Goal: Information Seeking & Learning: Learn about a topic

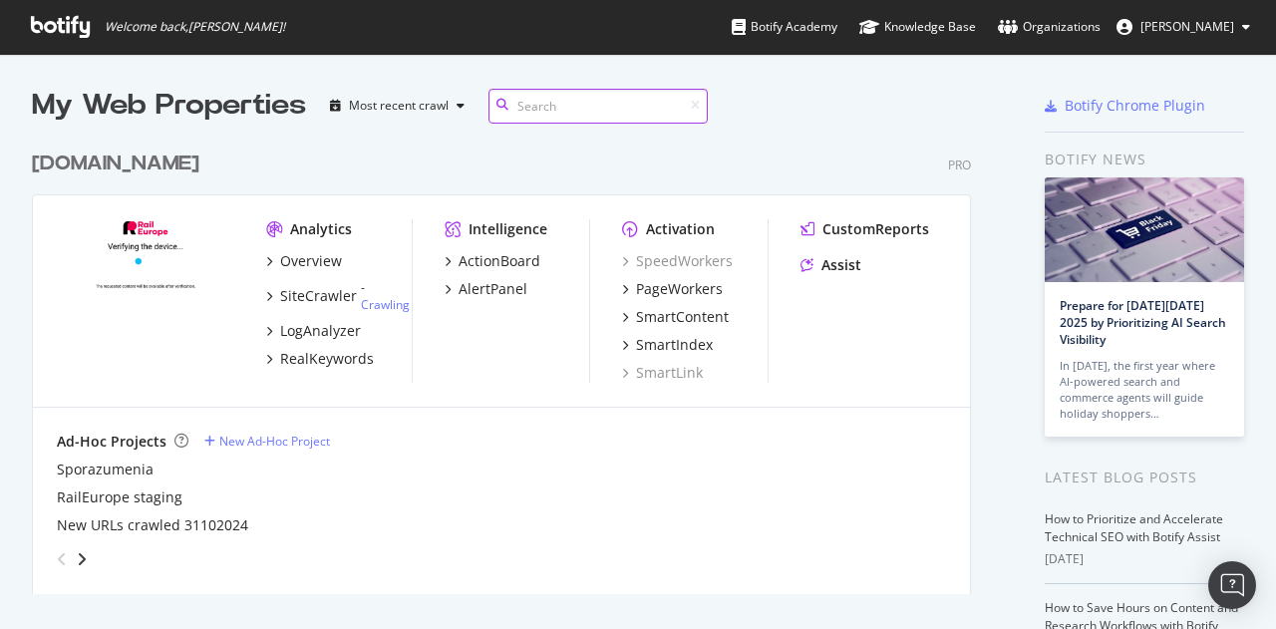
scroll to position [454, 945]
click at [320, 326] on div "LogAnalyzer" at bounding box center [320, 331] width 81 height 20
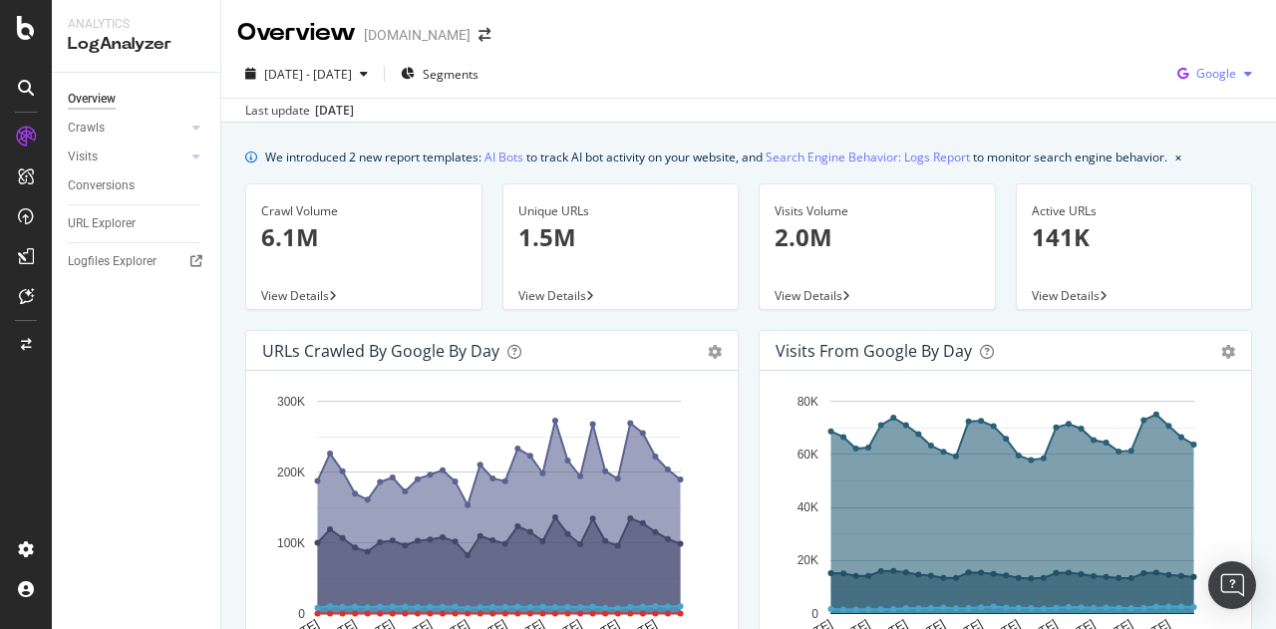
click at [1191, 85] on div "Google" at bounding box center [1214, 74] width 91 height 30
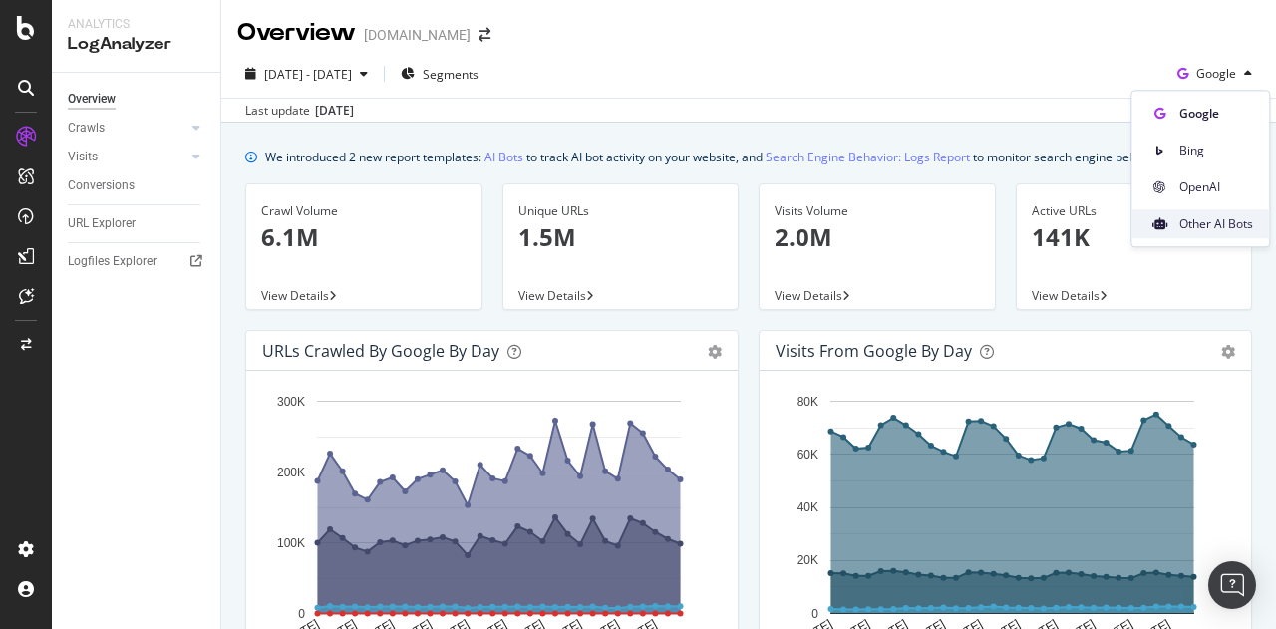
click at [1213, 235] on div "Other AI Bots" at bounding box center [1200, 223] width 138 height 29
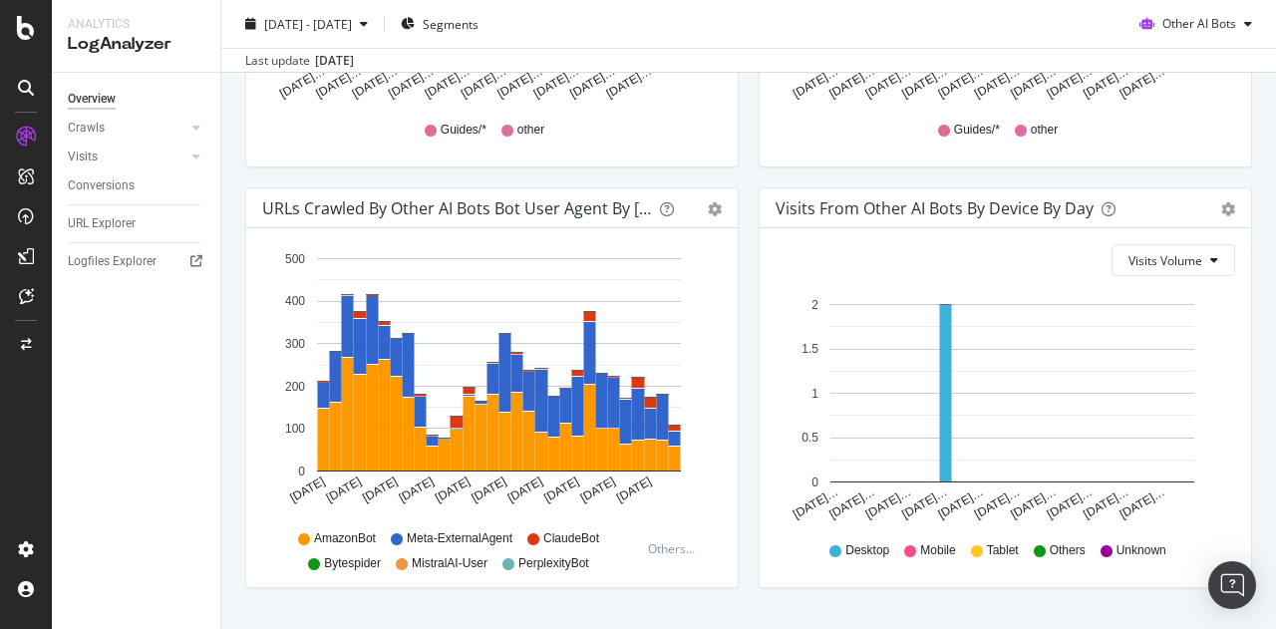
scroll to position [1033, 0]
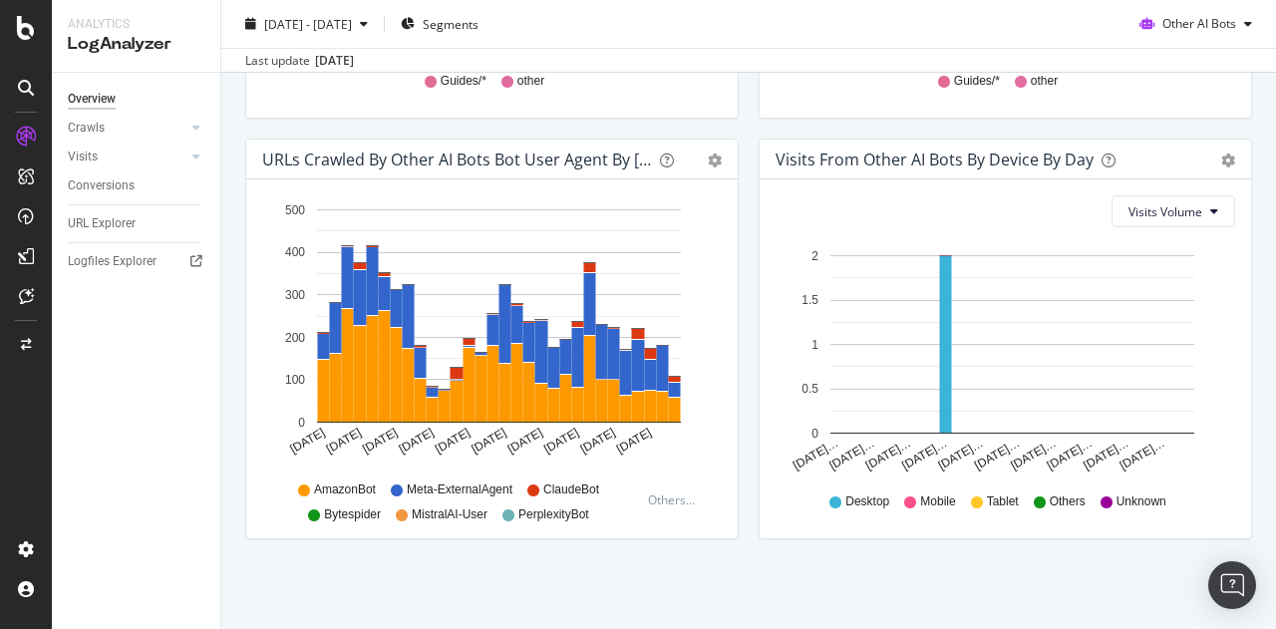
click at [701, 157] on div "Timeline (by Value) Timeline (by Percentage) Table" at bounding box center [705, 160] width 34 height 20
click at [708, 157] on icon "gear" at bounding box center [715, 160] width 14 height 14
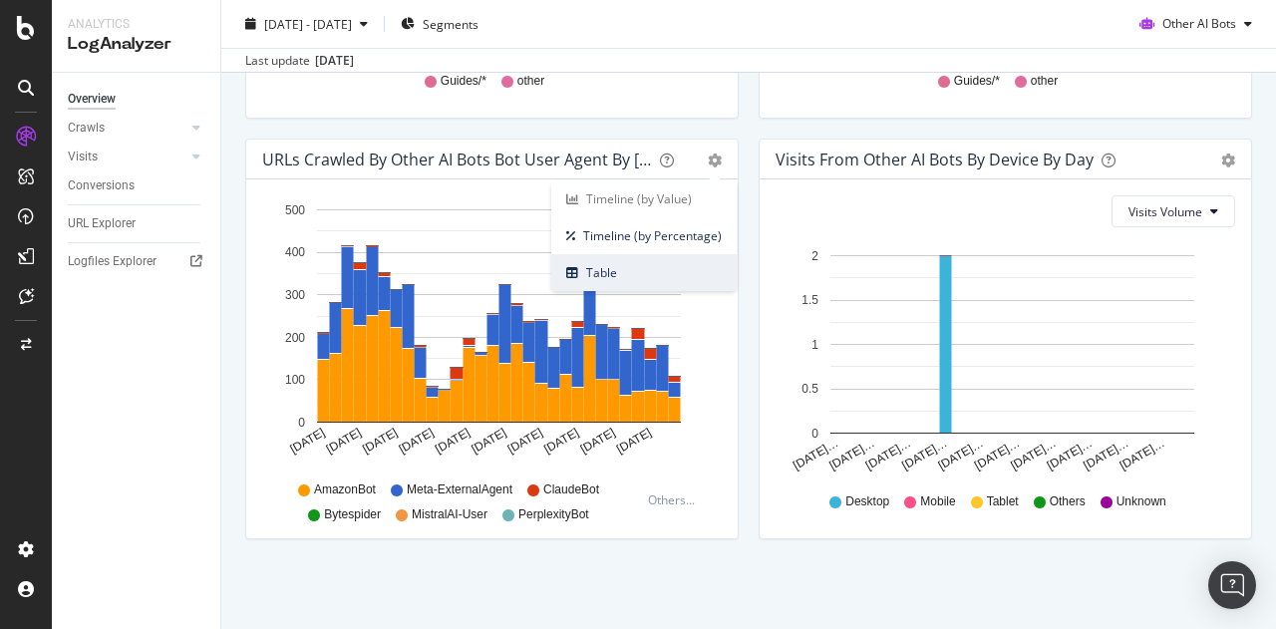
click at [614, 273] on span "Table" at bounding box center [643, 272] width 185 height 27
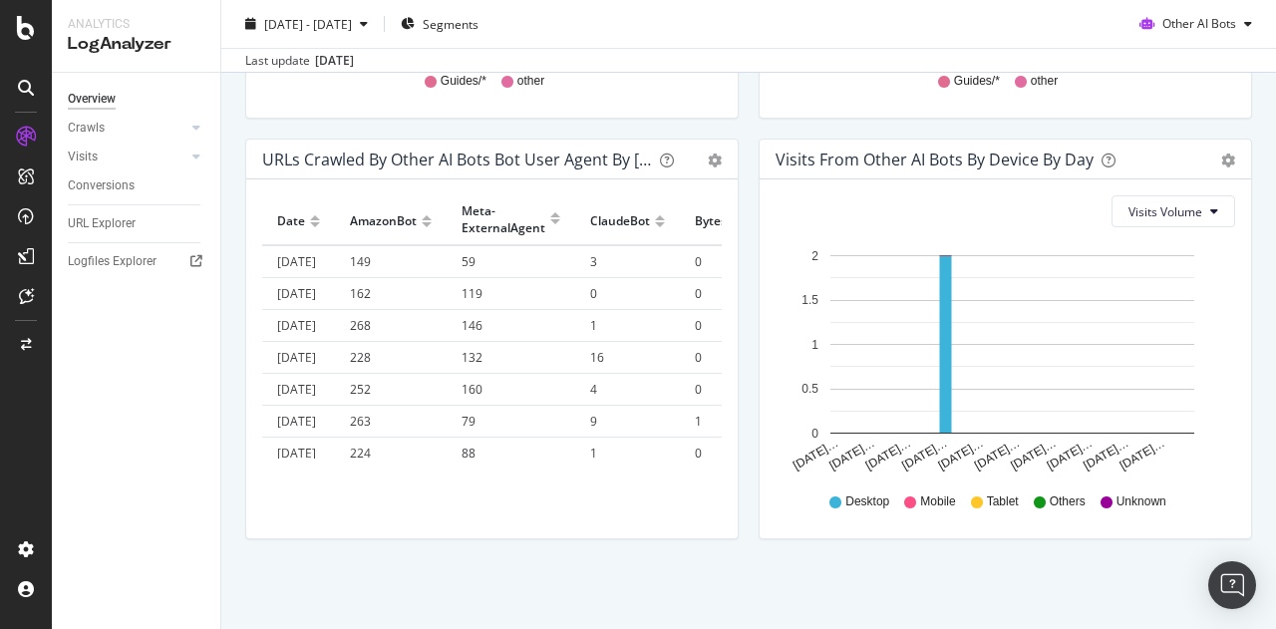
click at [719, 146] on div "URLs Crawled by Other AI Bots bot User Agent By Day Timeline (by Value) Timelin…" at bounding box center [491, 160] width 491 height 40
click at [715, 156] on icon "gear" at bounding box center [715, 160] width 14 height 14
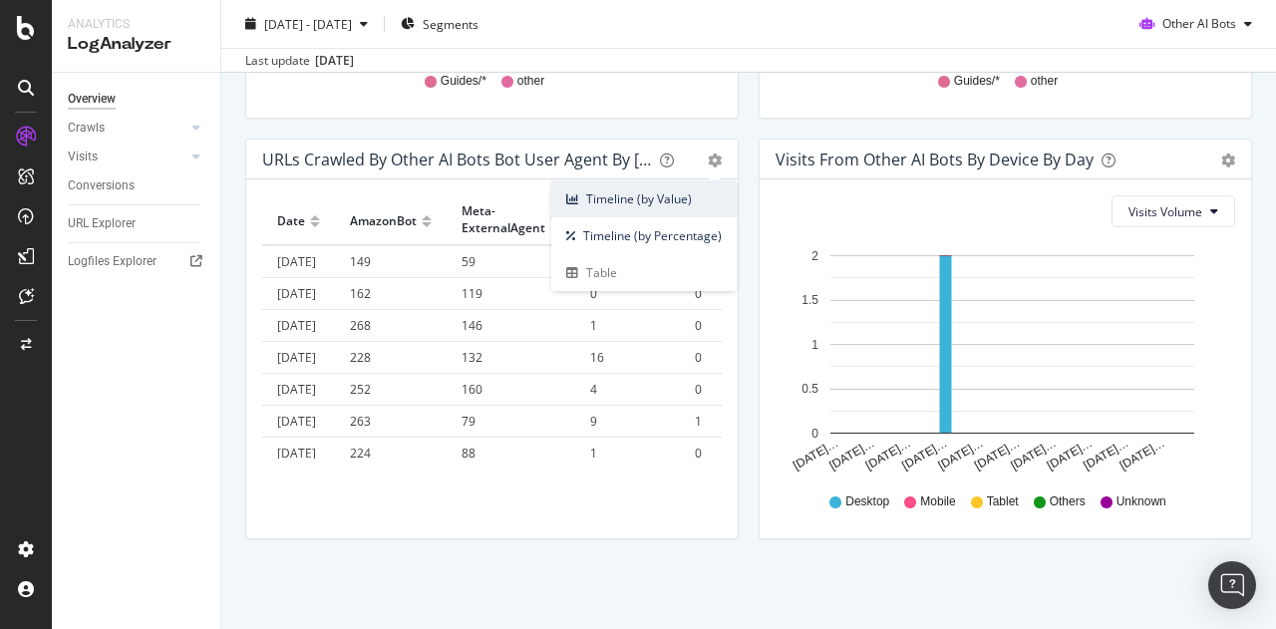
click at [681, 191] on span "Timeline (by Value)" at bounding box center [643, 198] width 185 height 27
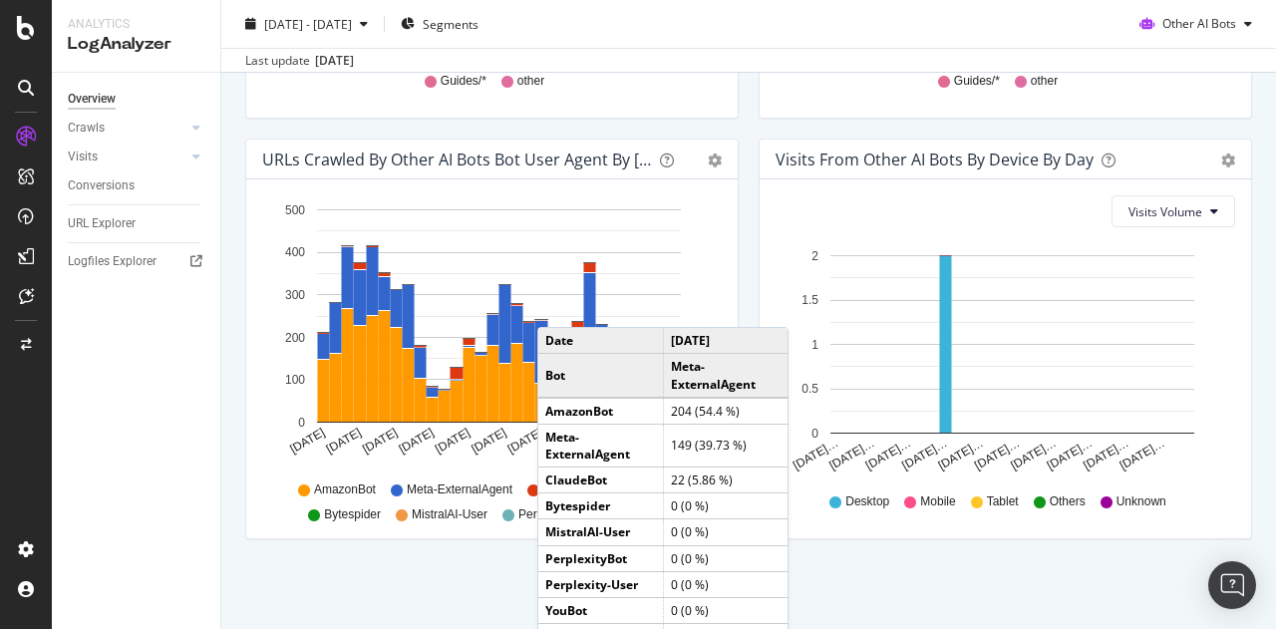
scroll to position [634, 0]
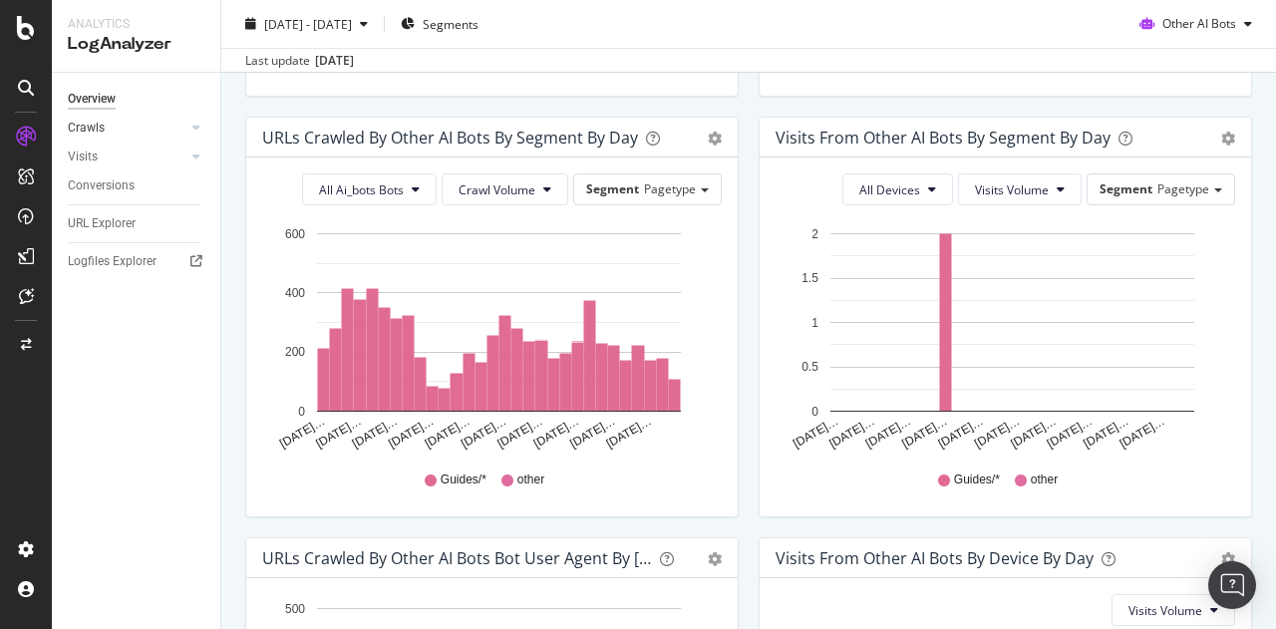
click at [131, 125] on link "Crawls" at bounding box center [127, 128] width 119 height 21
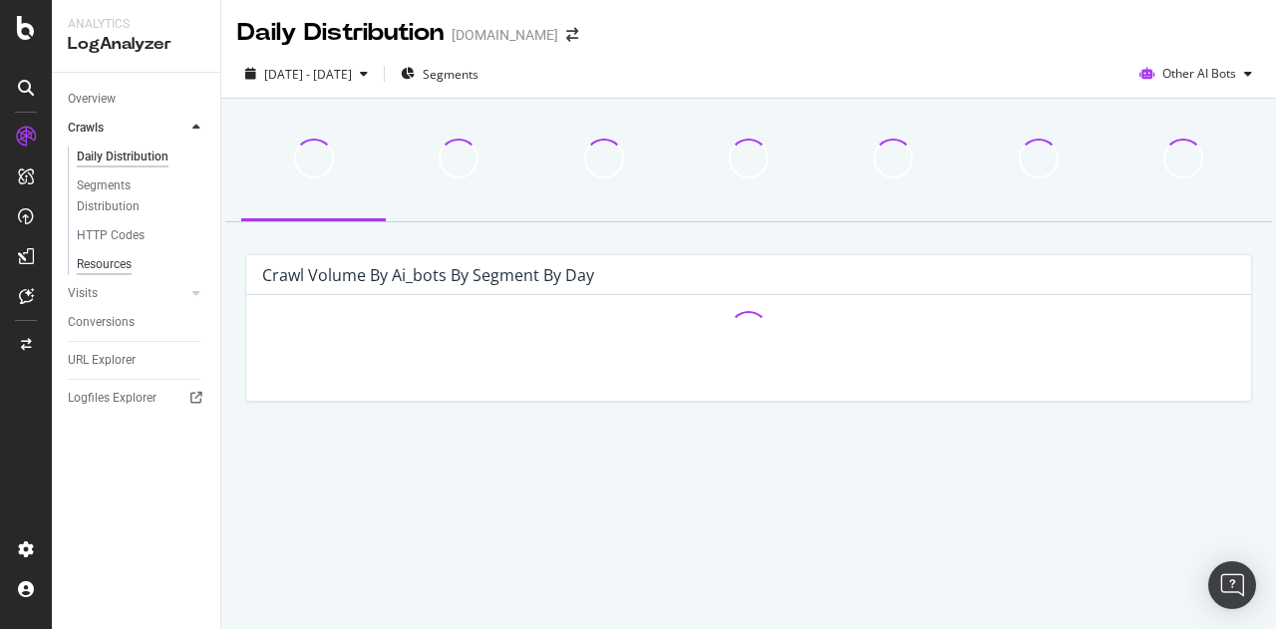
click at [118, 255] on div "Resources" at bounding box center [104, 264] width 55 height 21
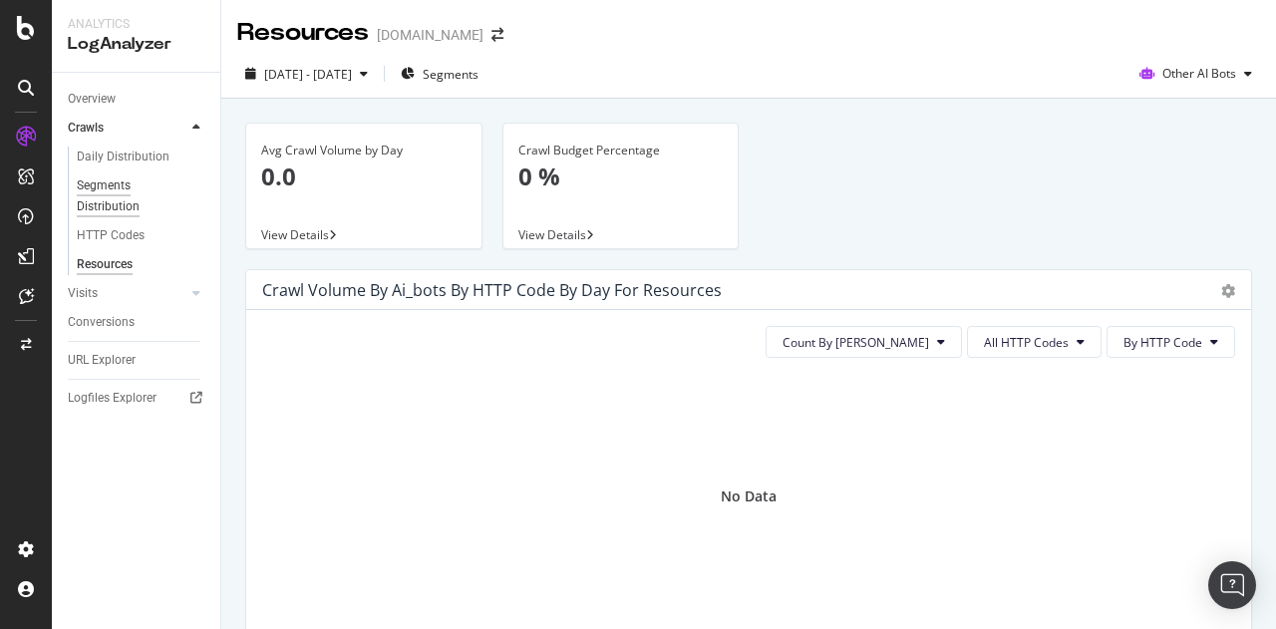
click at [113, 203] on div "Segments Distribution" at bounding box center [132, 196] width 111 height 42
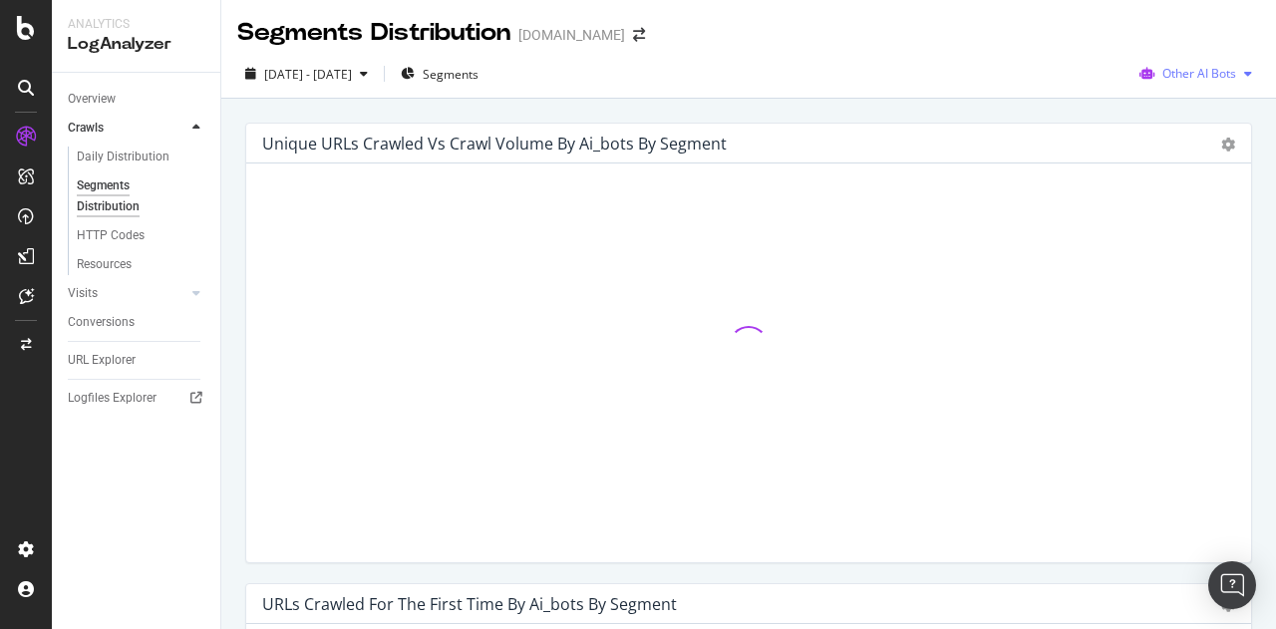
click at [1207, 72] on span "Other AI Bots" at bounding box center [1199, 73] width 74 height 17
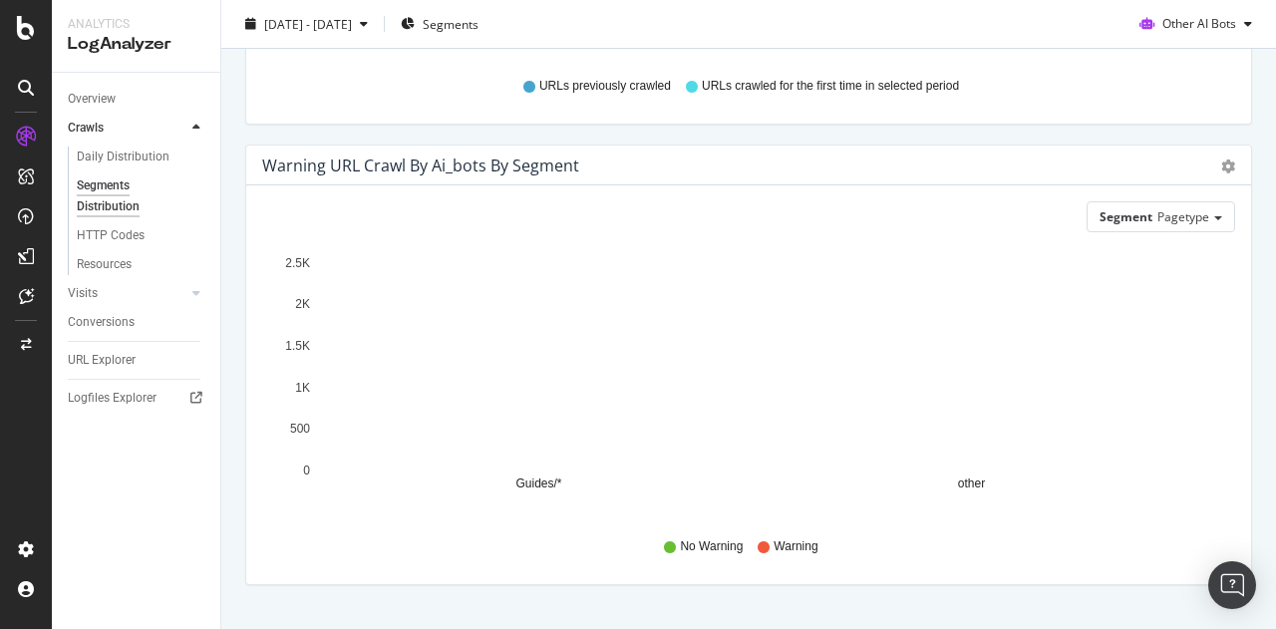
scroll to position [945, 0]
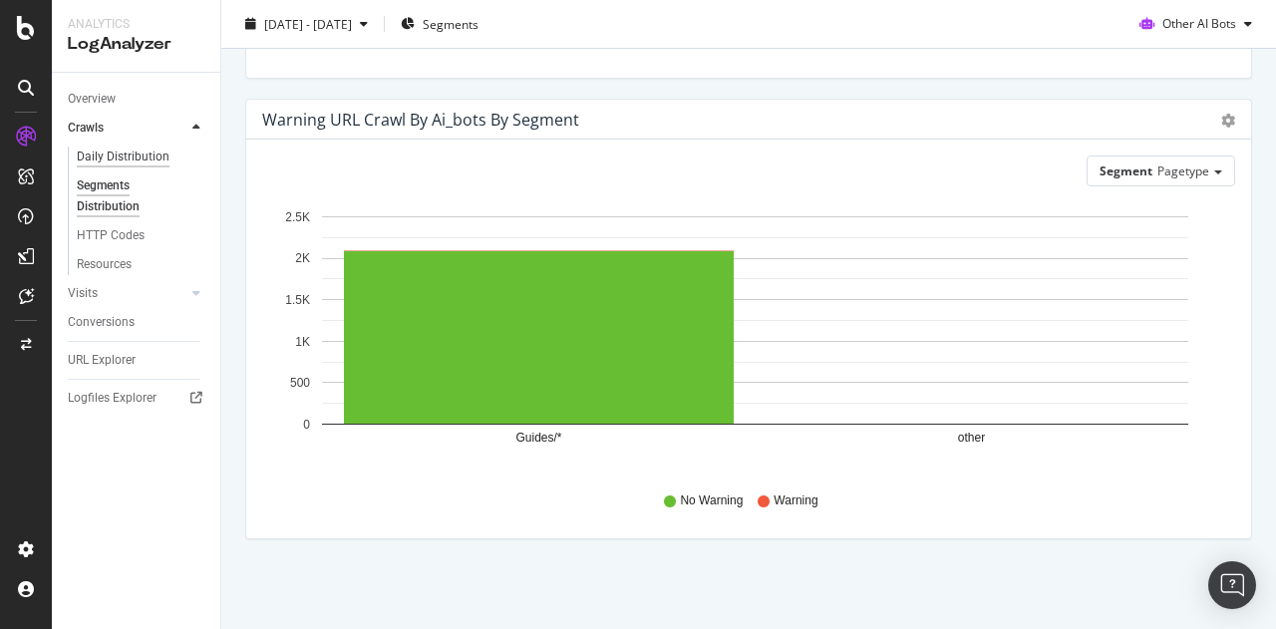
click at [113, 156] on div "Daily Distribution" at bounding box center [123, 157] width 93 height 21
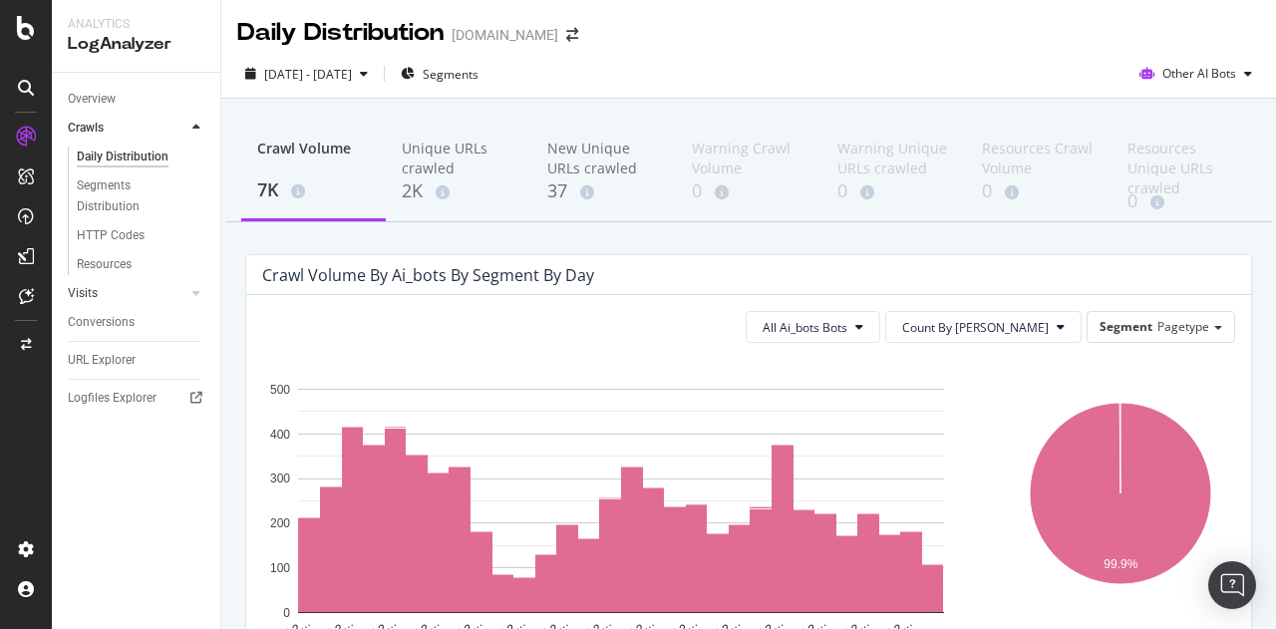
click at [127, 287] on link "Visits" at bounding box center [127, 293] width 119 height 21
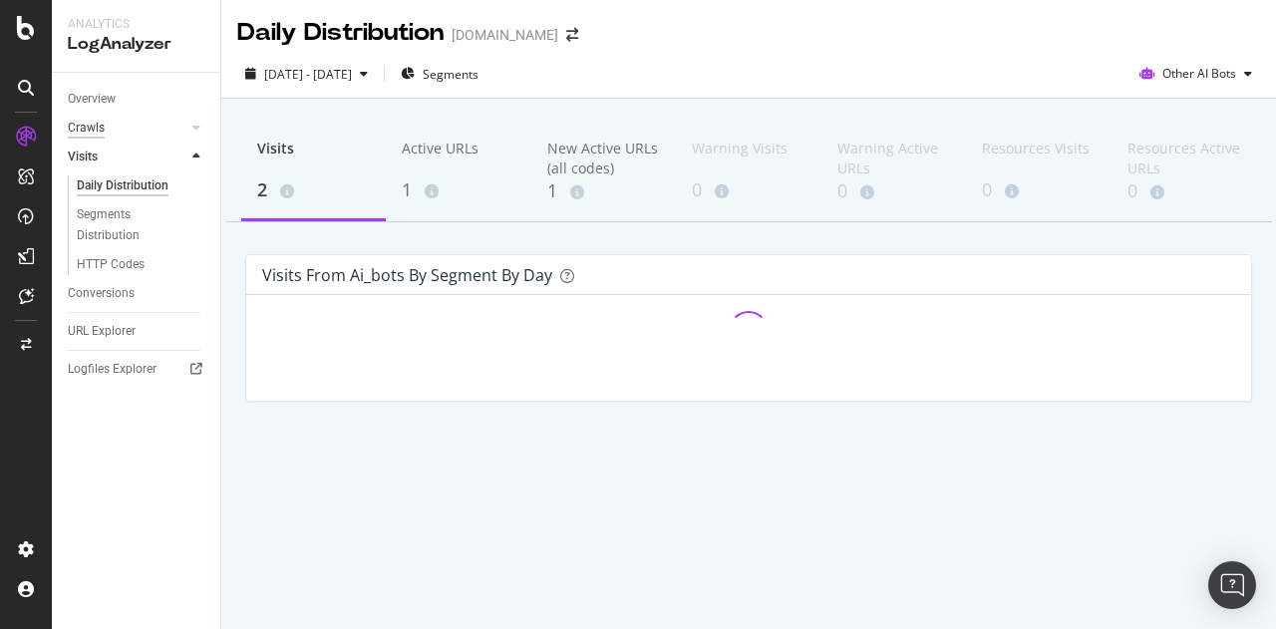
click at [74, 120] on div "Crawls" at bounding box center [86, 128] width 37 height 21
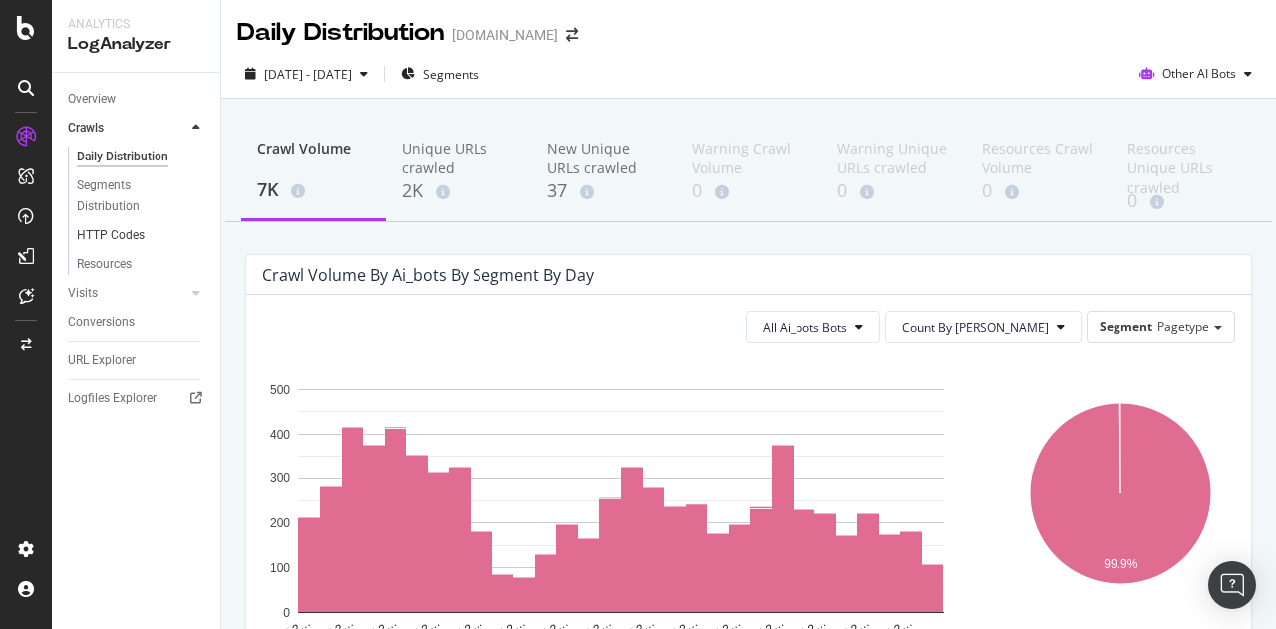
drag, startPoint x: 124, startPoint y: 240, endPoint x: 175, endPoint y: 241, distance: 51.8
click at [124, 239] on div "HTTP Codes" at bounding box center [111, 235] width 68 height 21
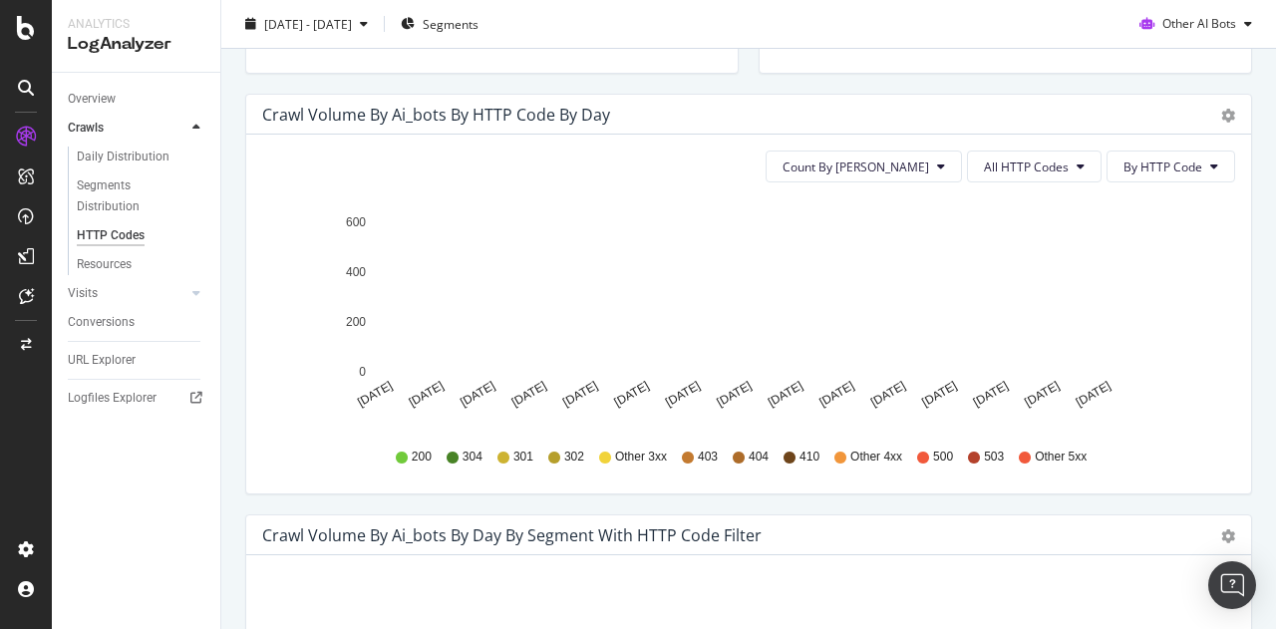
scroll to position [399, 0]
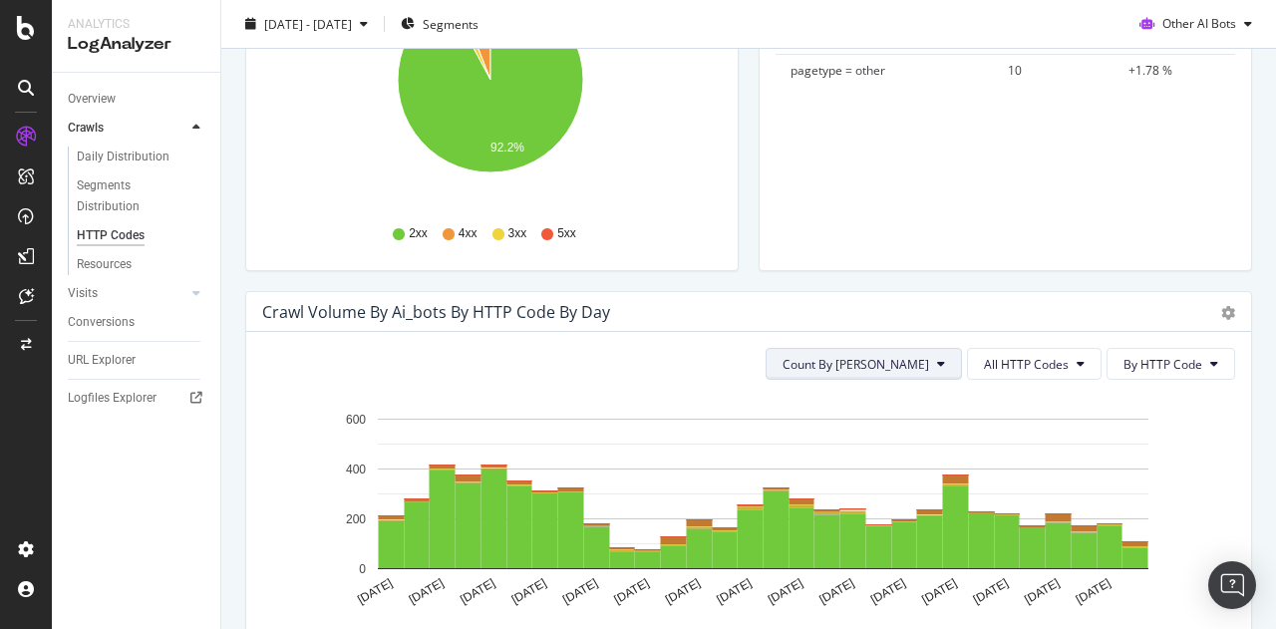
click at [882, 365] on span "Count By [PERSON_NAME]" at bounding box center [855, 364] width 147 height 17
click at [1007, 371] on span "All HTTP Codes" at bounding box center [1026, 364] width 85 height 17
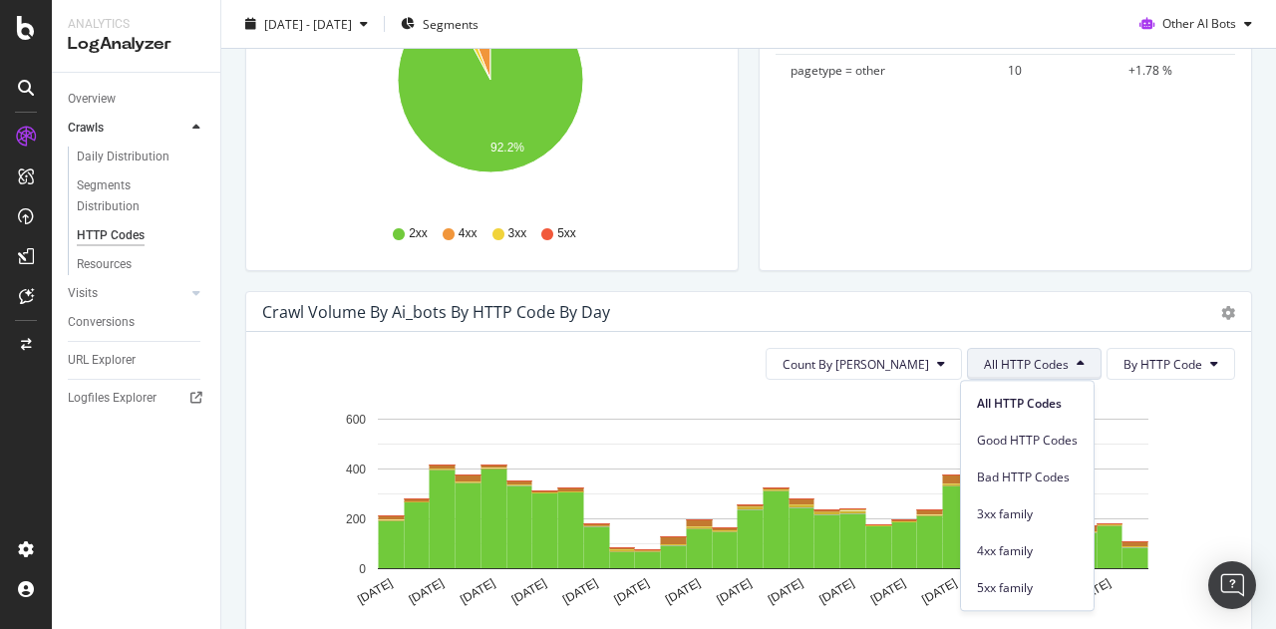
click at [1008, 371] on span "All HTTP Codes" at bounding box center [1026, 364] width 85 height 17
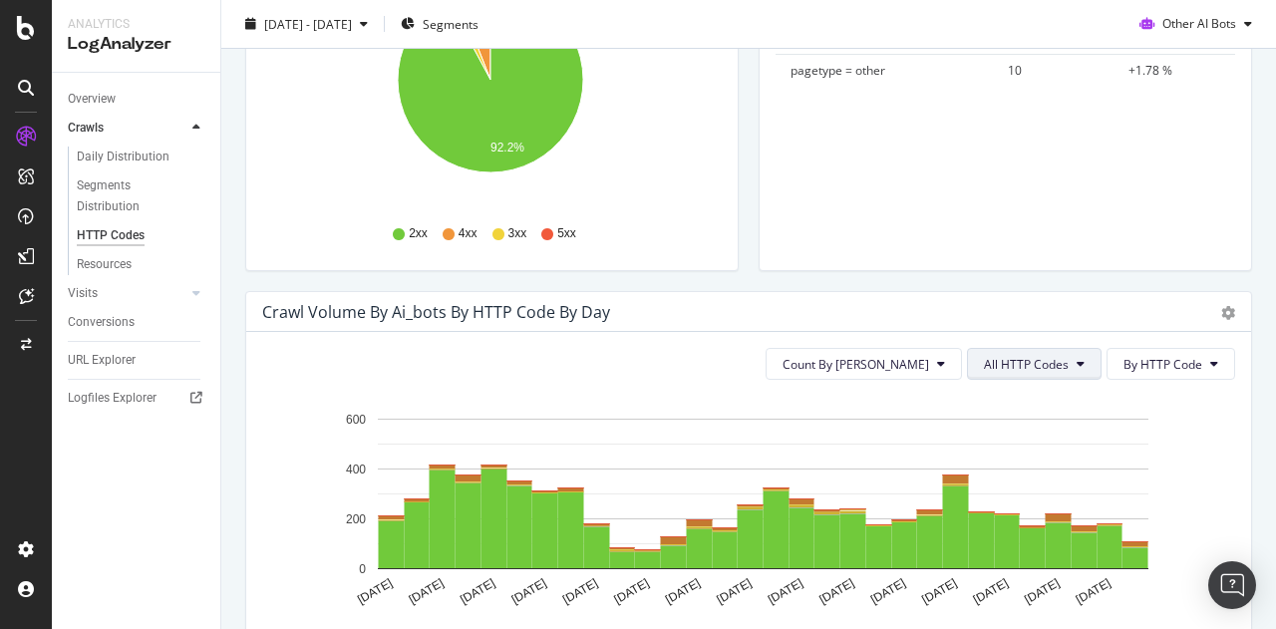
click at [1018, 361] on span "All HTTP Codes" at bounding box center [1026, 364] width 85 height 17
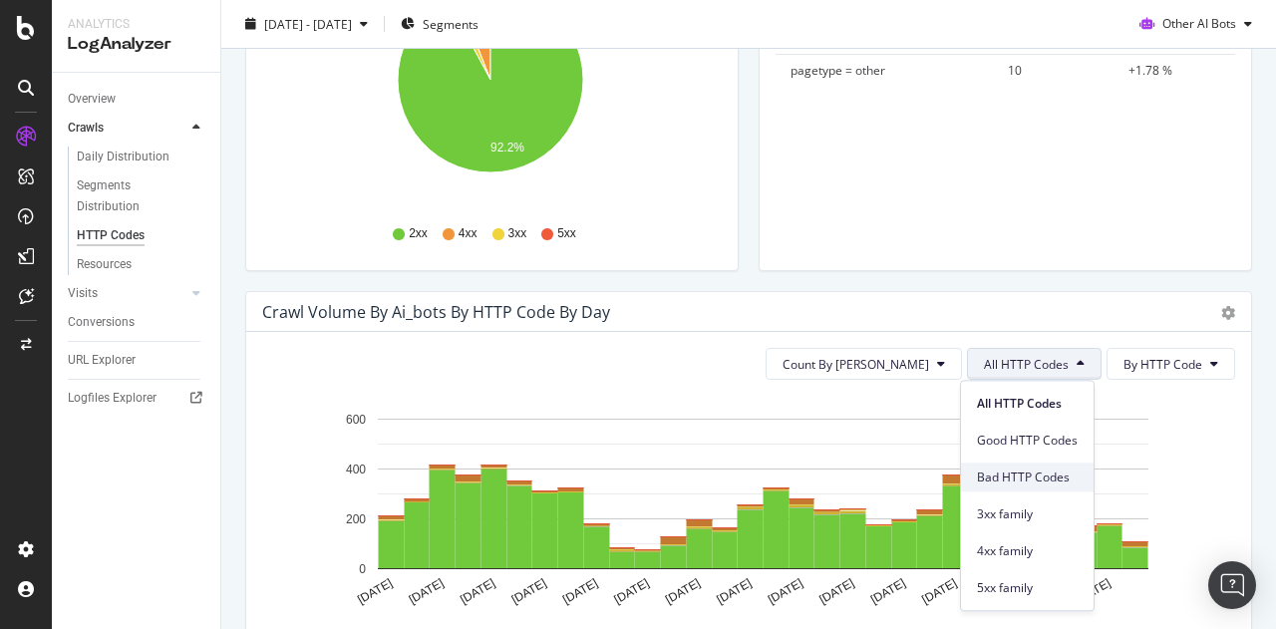
click at [1052, 479] on span "Bad HTTP Codes" at bounding box center [1027, 477] width 101 height 18
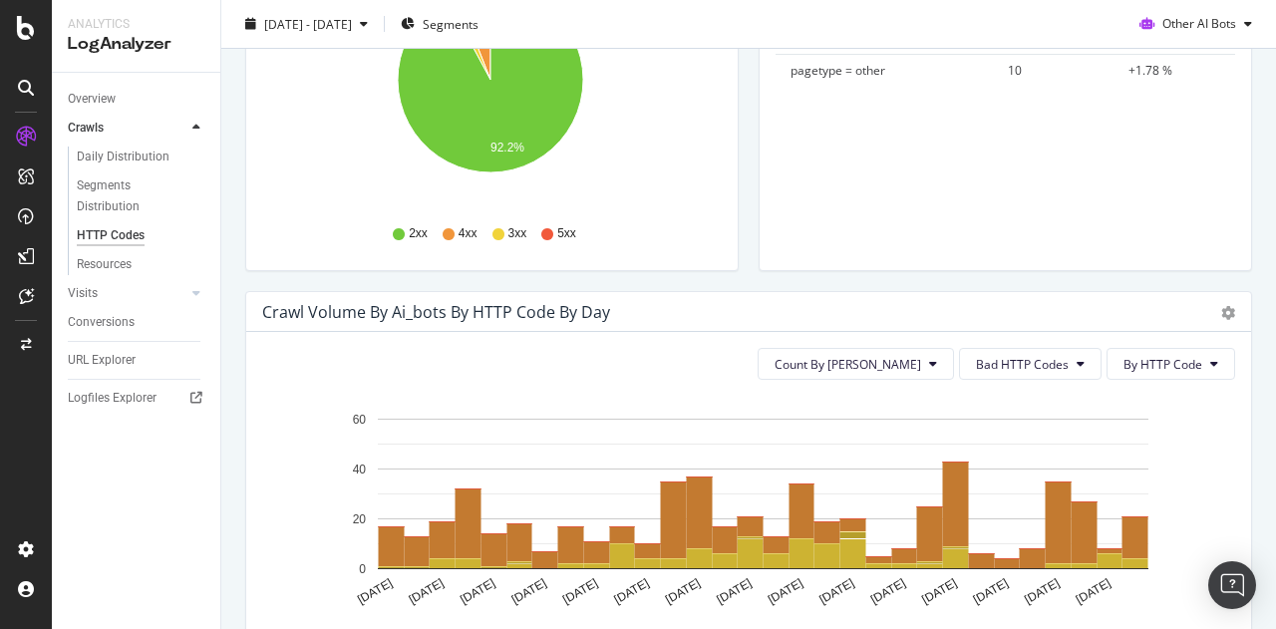
scroll to position [498, 0]
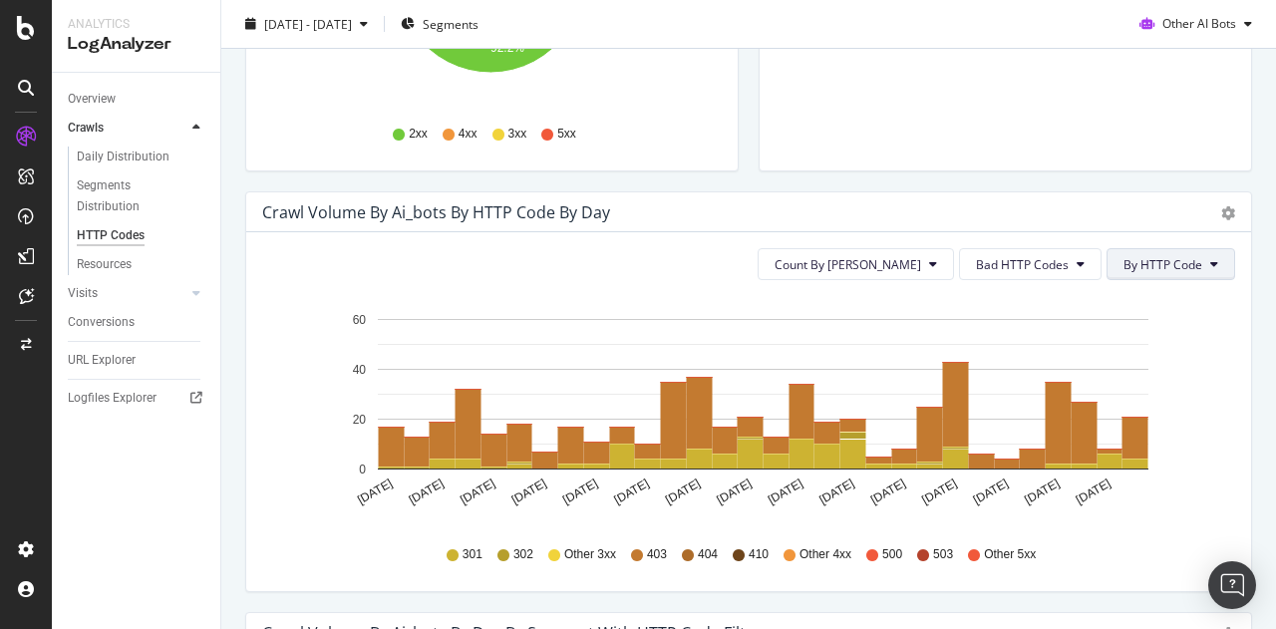
click at [1158, 265] on span "By HTTP Code" at bounding box center [1162, 264] width 79 height 17
click at [1163, 259] on span "By HTTP Code" at bounding box center [1162, 264] width 79 height 17
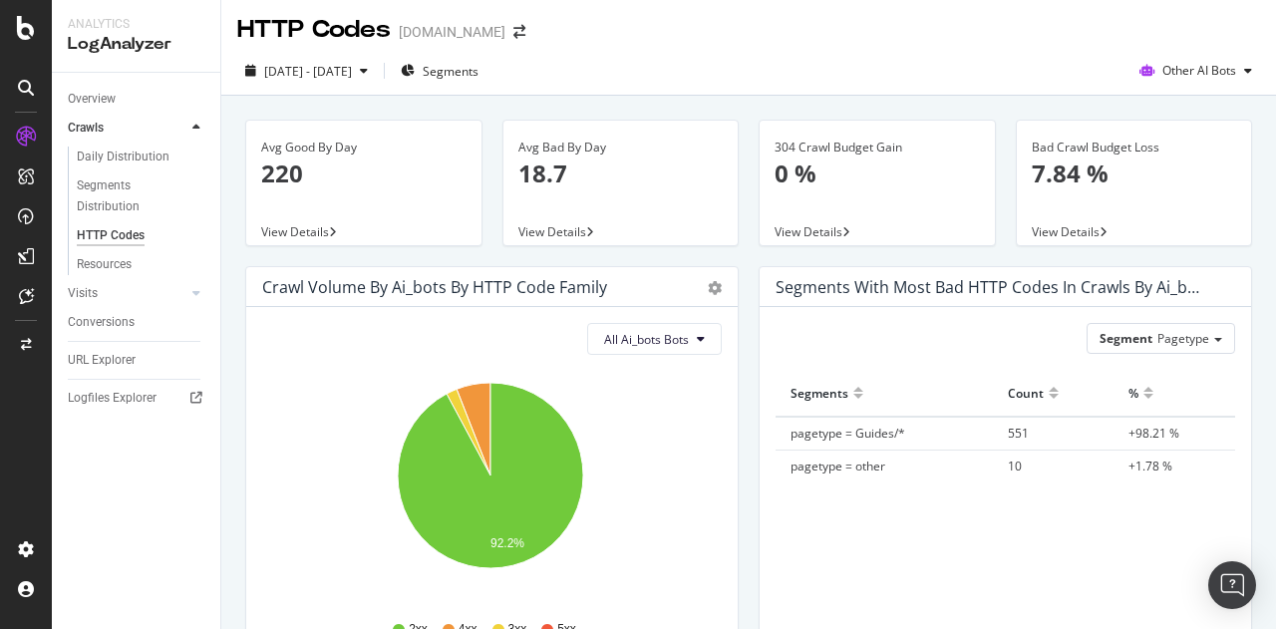
scroll to position [0, 0]
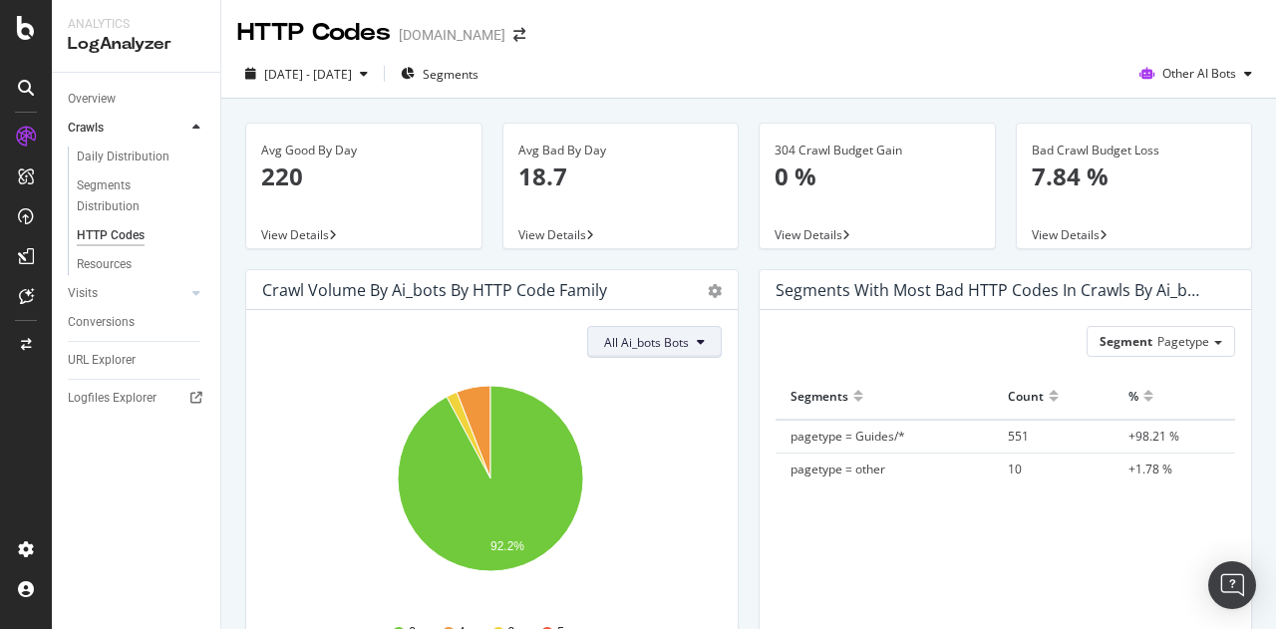
click at [641, 346] on span "All Ai_bots Bots" at bounding box center [646, 342] width 85 height 17
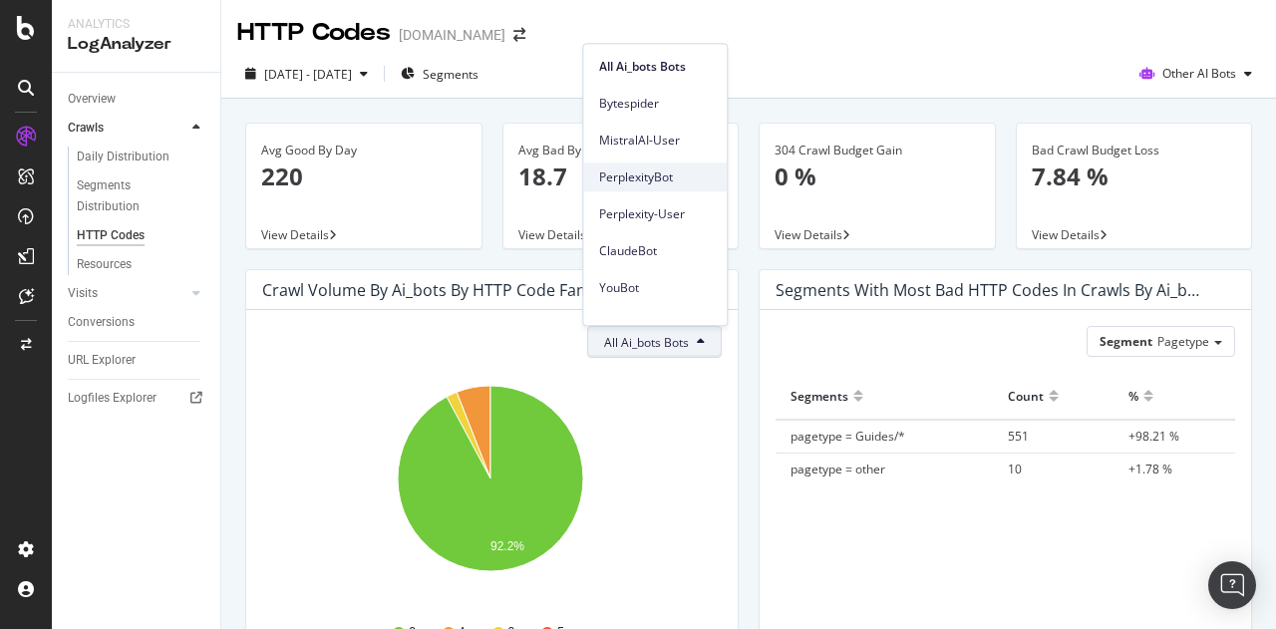
click at [672, 180] on span "PerplexityBot" at bounding box center [655, 177] width 112 height 18
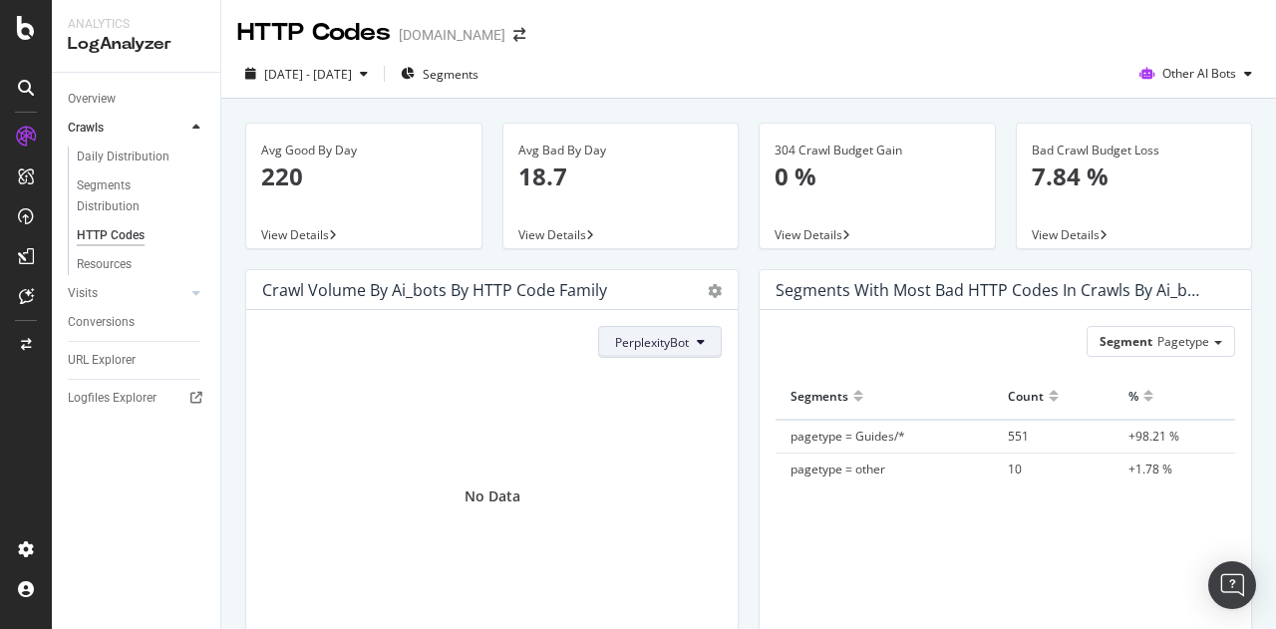
click at [683, 349] on span "PerplexityBot" at bounding box center [652, 342] width 74 height 17
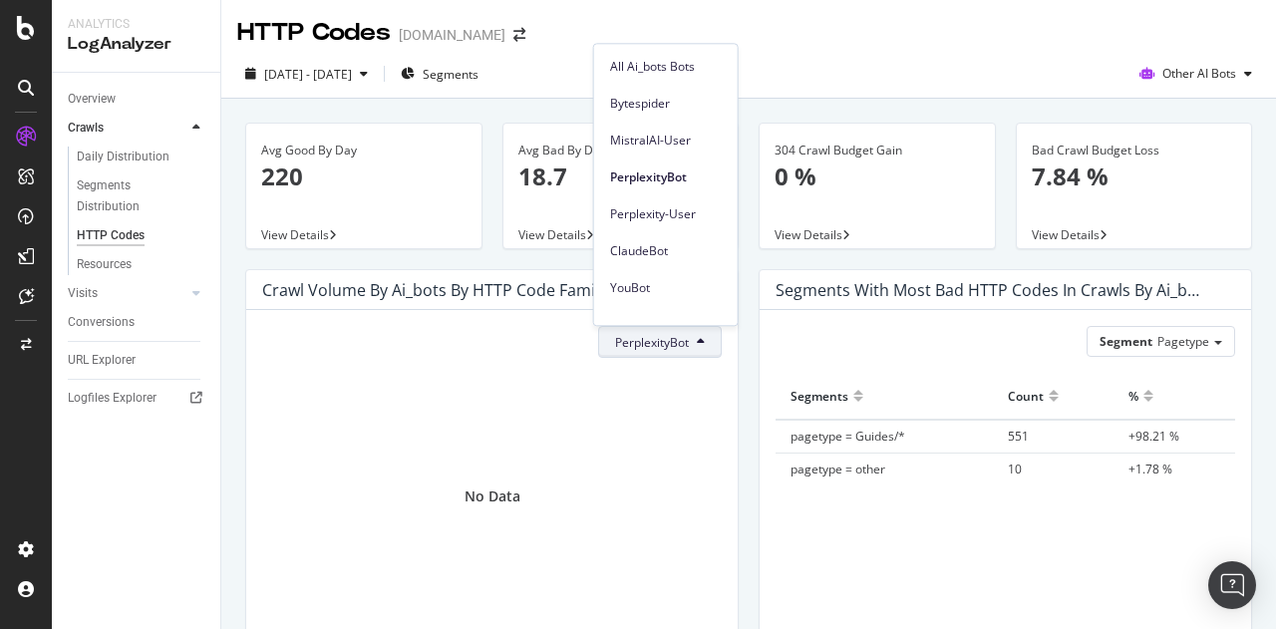
click at [700, 217] on span "Perplexity-User" at bounding box center [666, 214] width 112 height 18
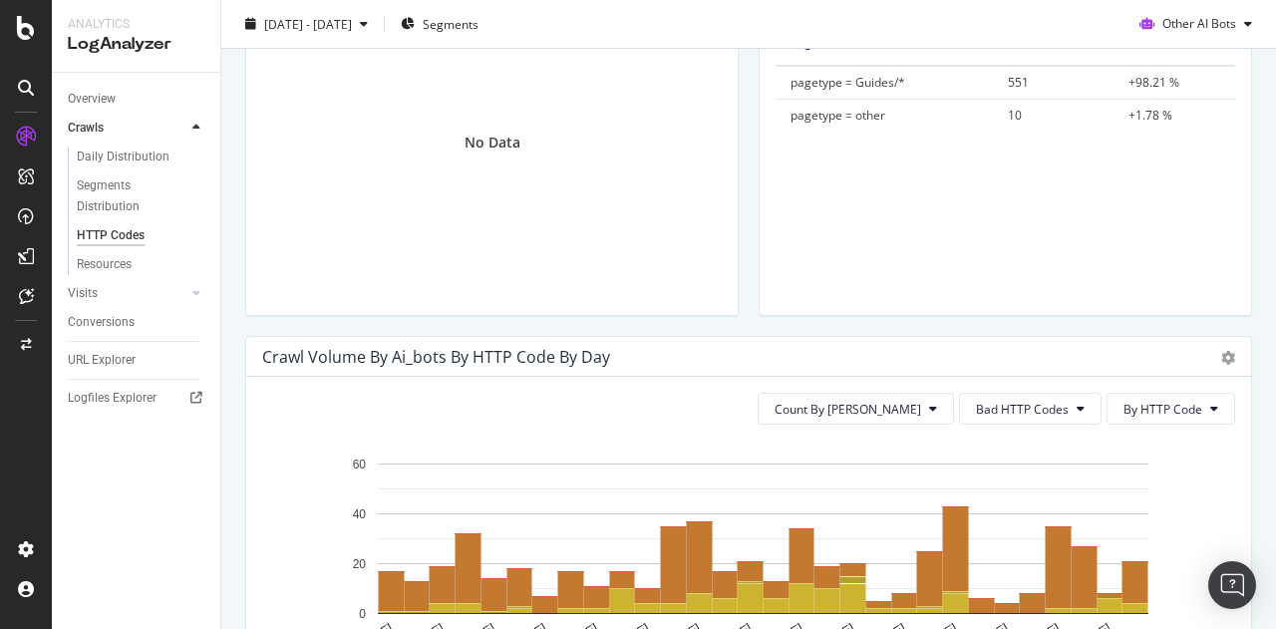
scroll to position [598, 0]
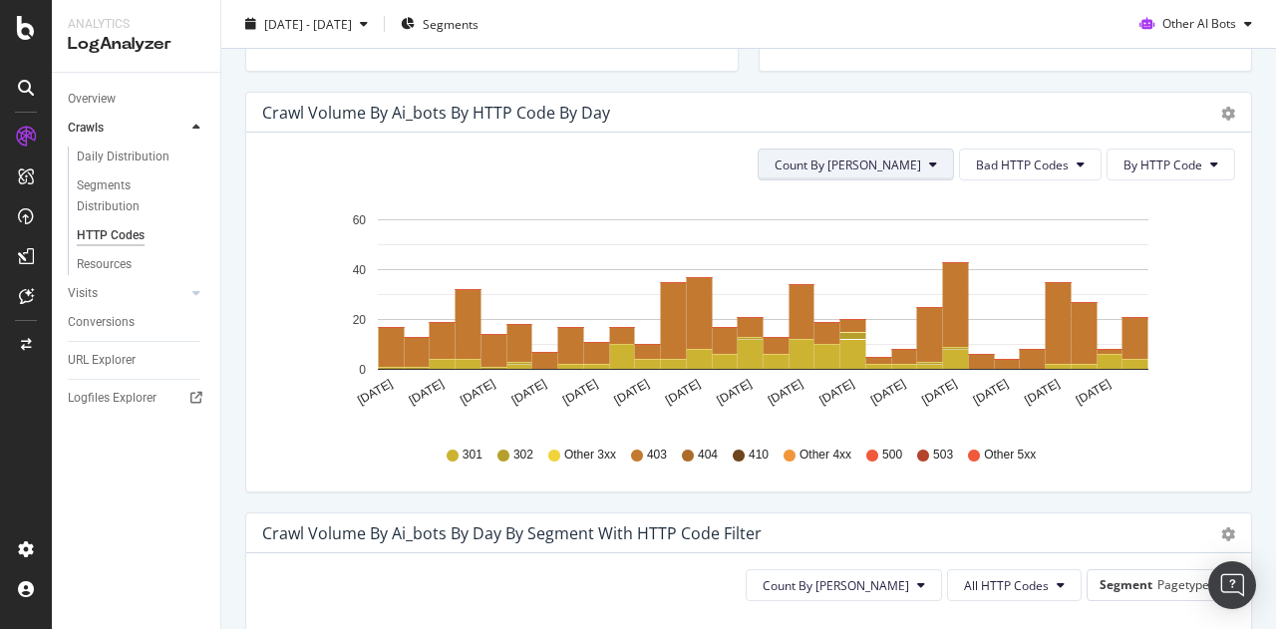
click at [901, 157] on span "Count By [PERSON_NAME]" at bounding box center [847, 164] width 147 height 17
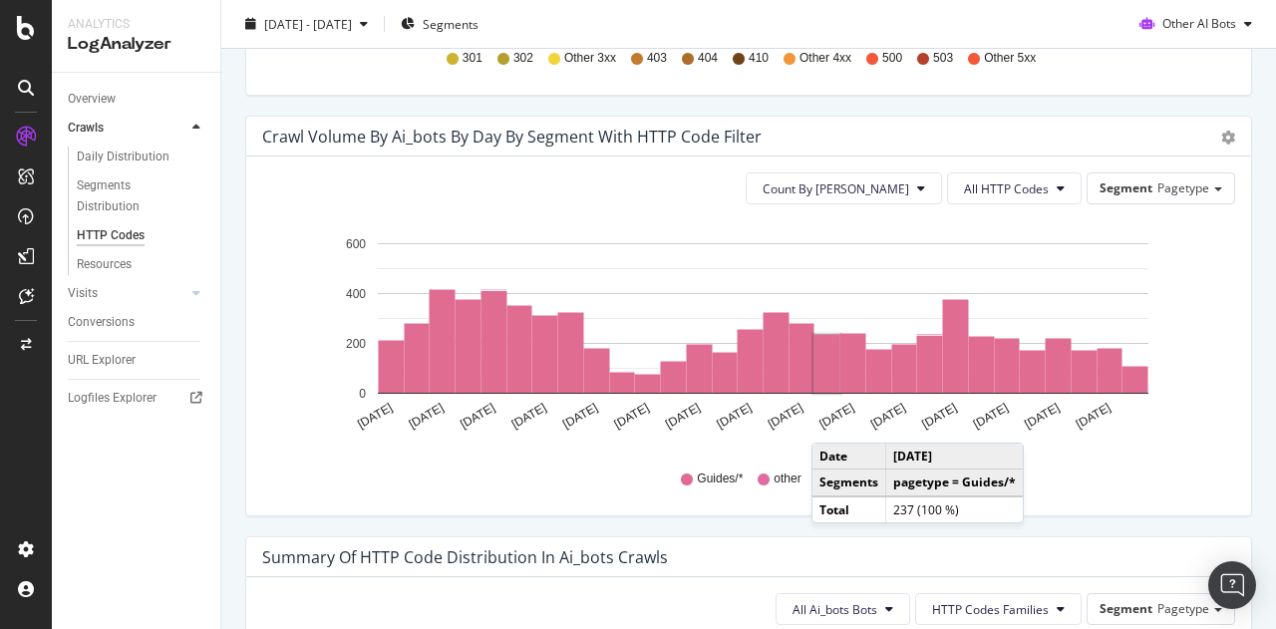
scroll to position [997, 0]
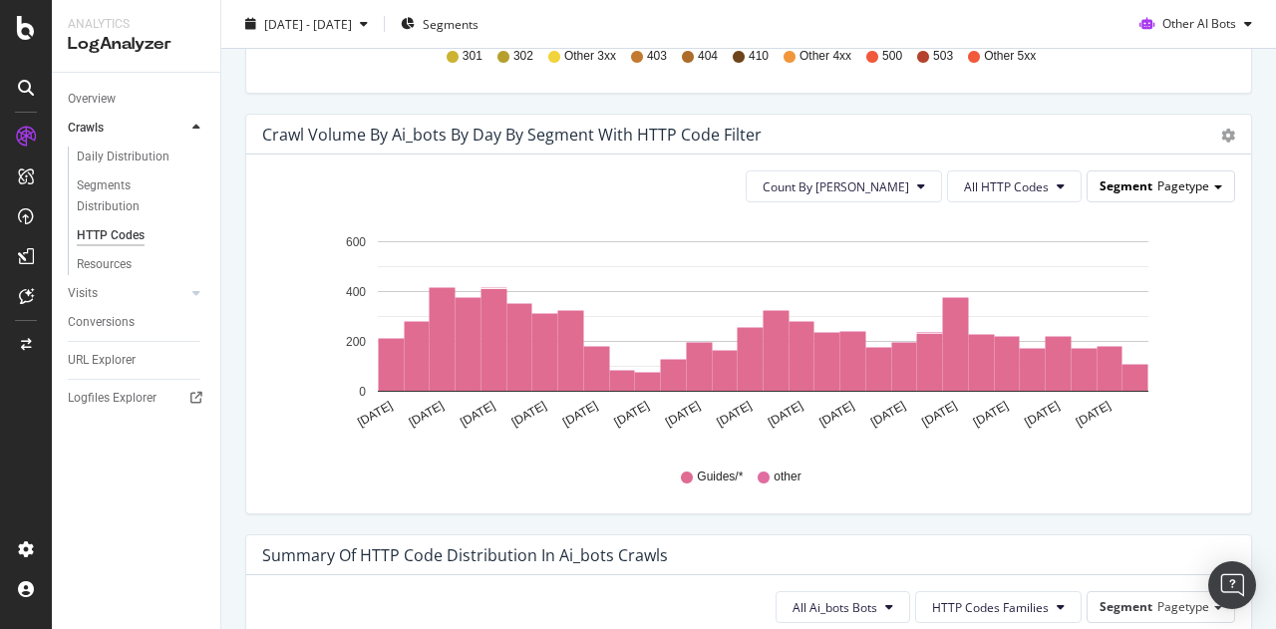
click at [1187, 196] on div "Segment Pagetype" at bounding box center [1160, 185] width 147 height 29
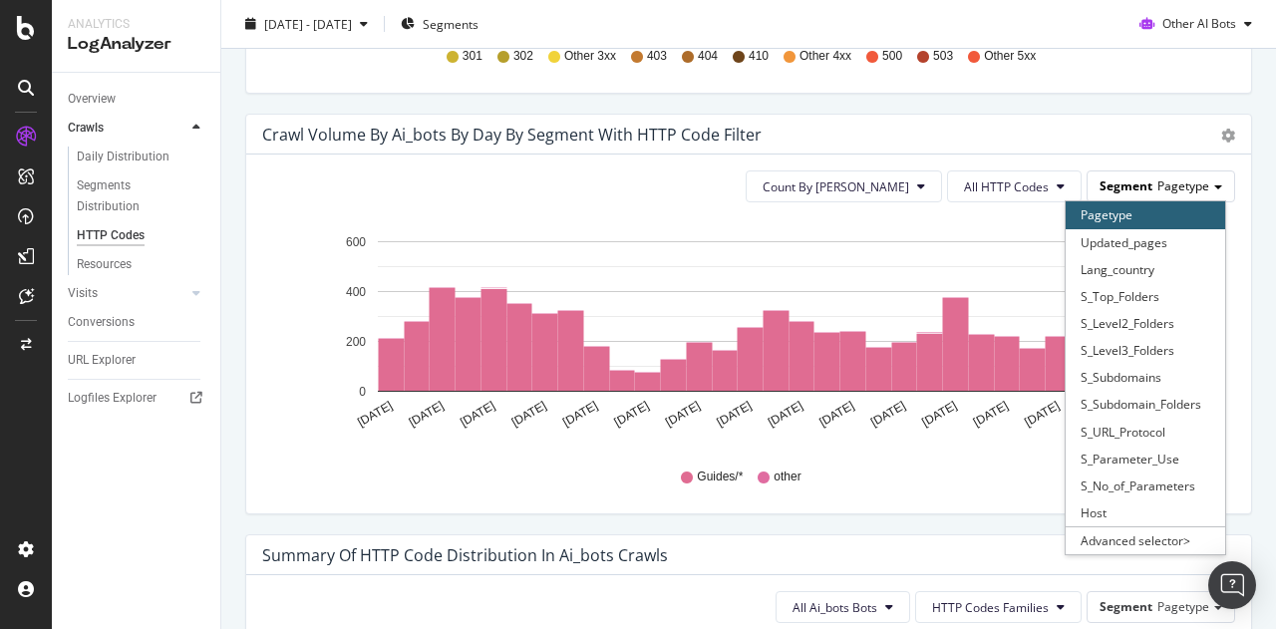
click at [1194, 190] on span "Pagetype" at bounding box center [1183, 185] width 52 height 17
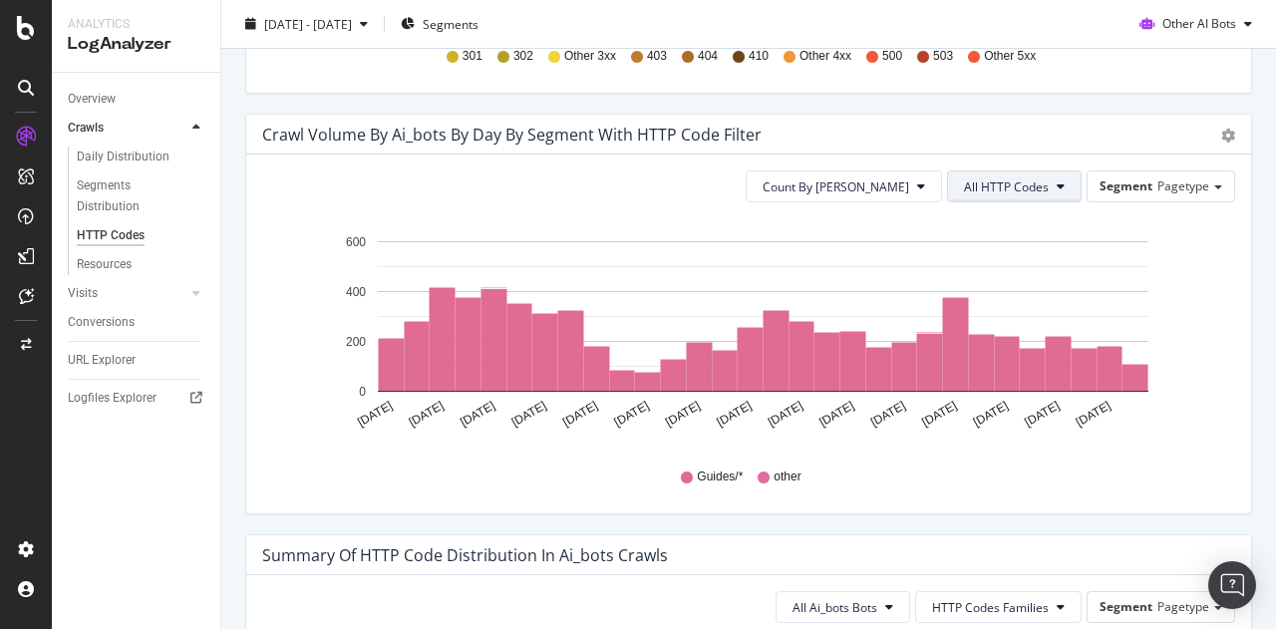
click at [1026, 173] on button "All HTTP Codes" at bounding box center [1014, 186] width 135 height 32
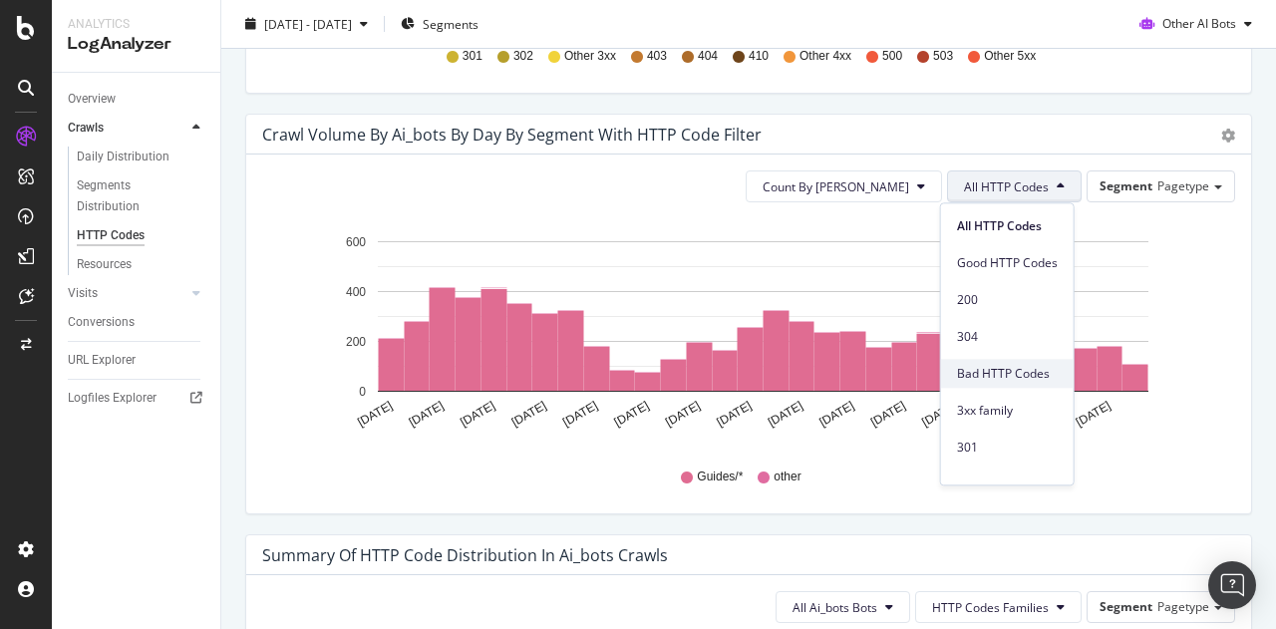
click at [1033, 378] on span "Bad HTTP Codes" at bounding box center [1007, 374] width 101 height 18
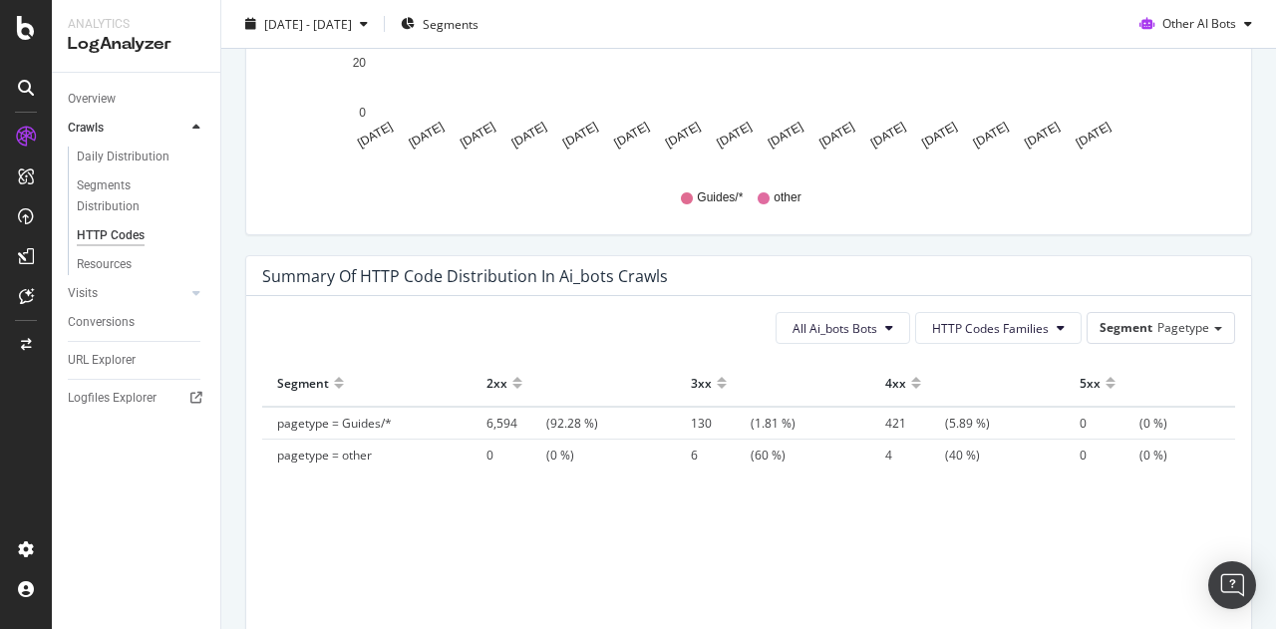
scroll to position [1432, 0]
